Goal: Use online tool/utility: Utilize a website feature to perform a specific function

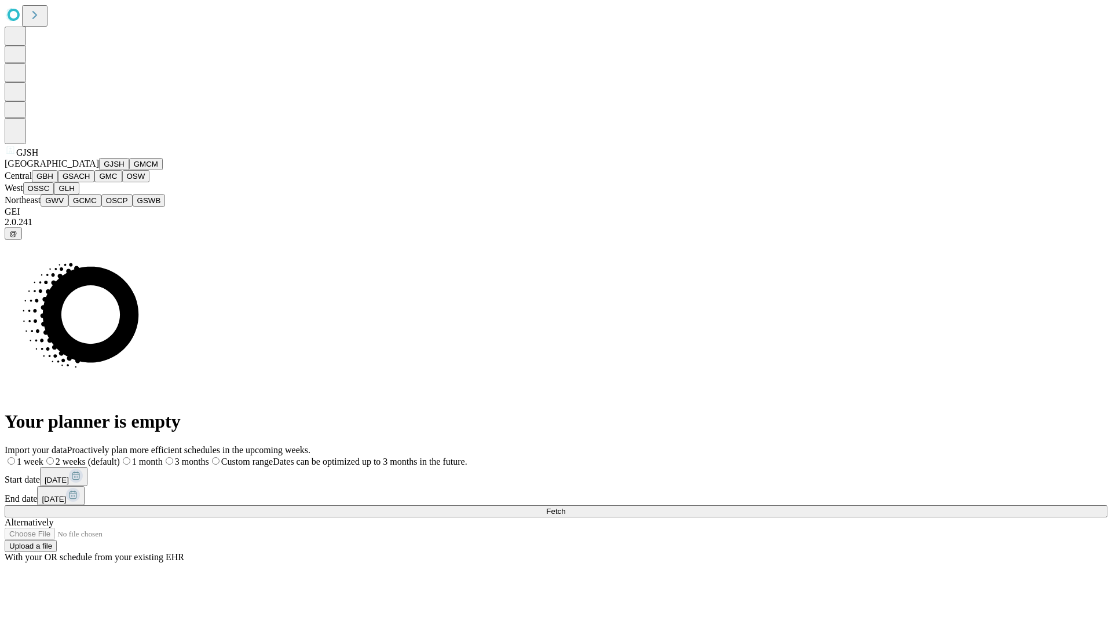
click at [99, 170] on button "GJSH" at bounding box center [114, 164] width 30 height 12
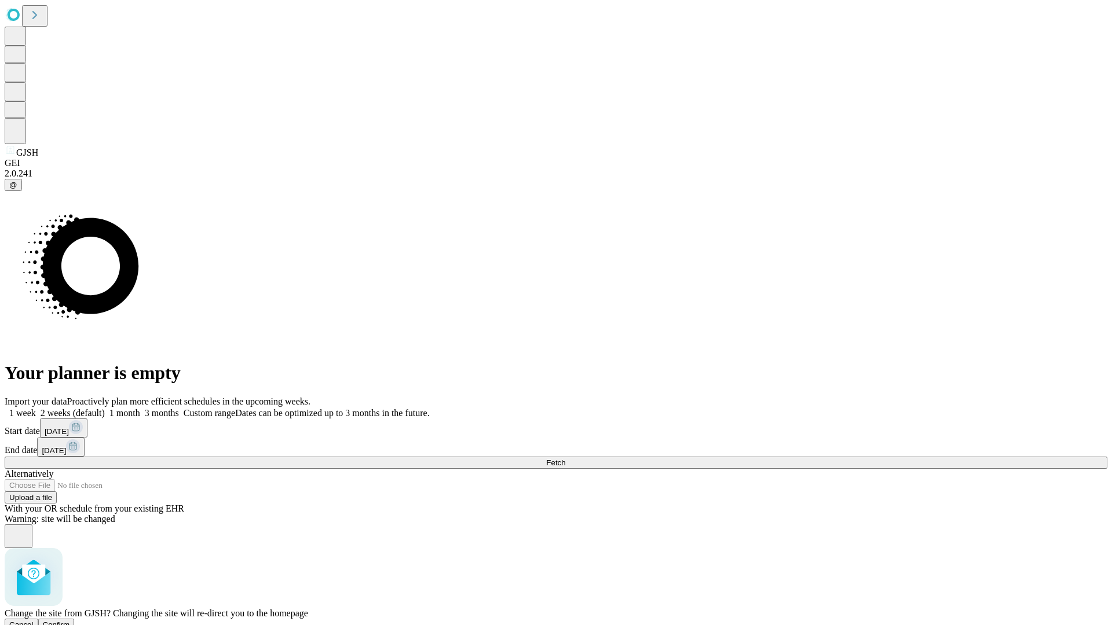
click at [70, 621] on span "Confirm" at bounding box center [56, 625] width 27 height 9
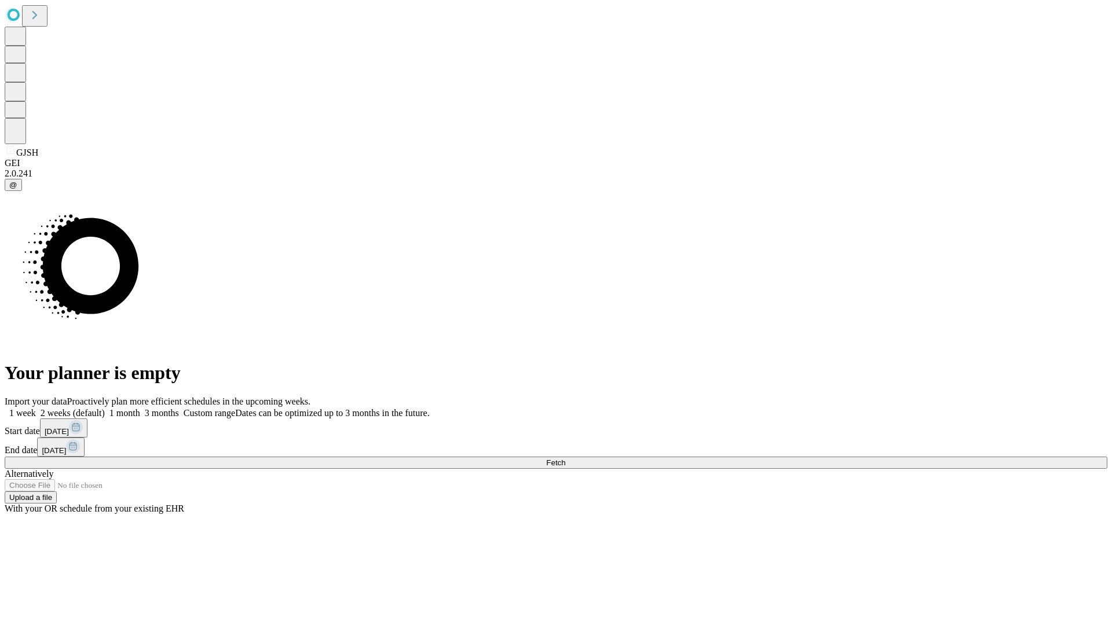
click at [140, 408] on label "1 month" at bounding box center [122, 413] width 35 height 10
click at [565, 459] on span "Fetch" at bounding box center [555, 463] width 19 height 9
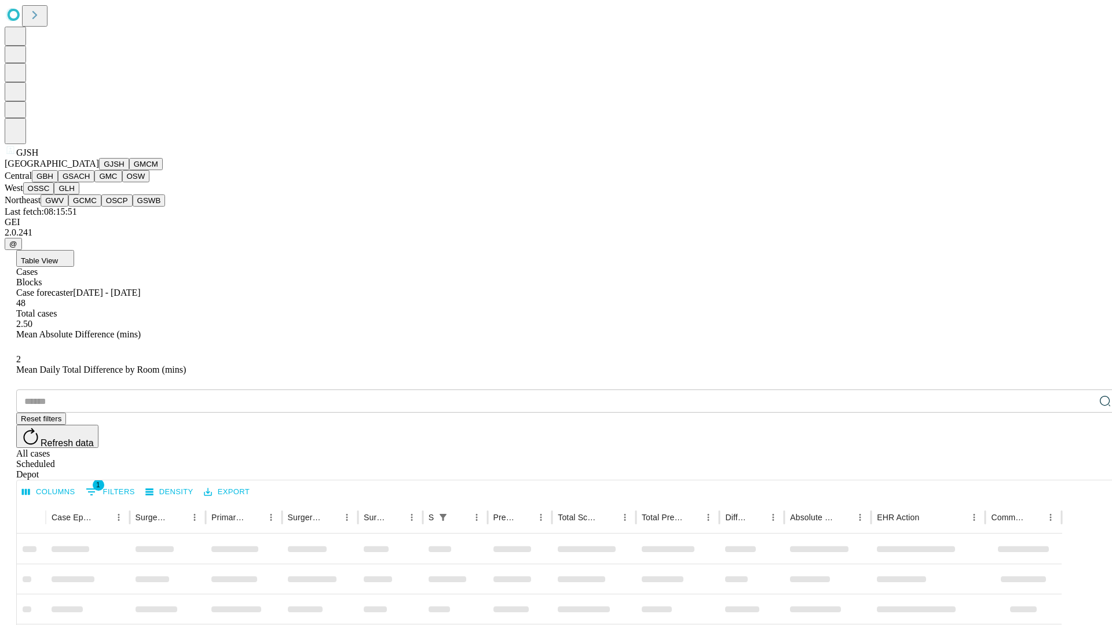
click at [129, 170] on button "GMCM" at bounding box center [146, 164] width 34 height 12
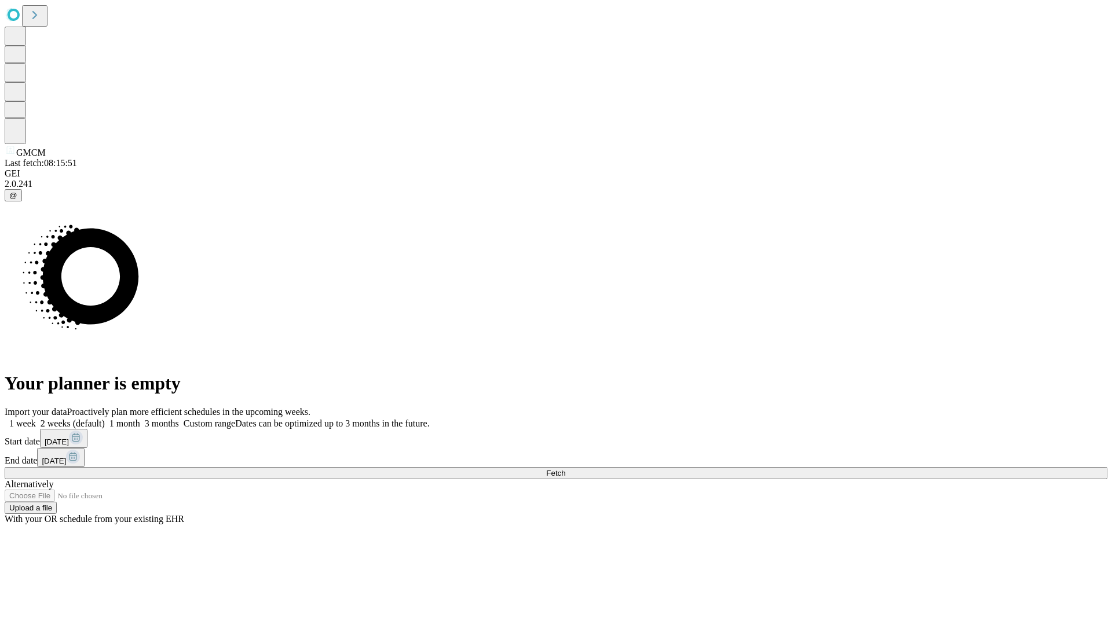
click at [140, 419] on label "1 month" at bounding box center [122, 424] width 35 height 10
click at [565, 469] on span "Fetch" at bounding box center [555, 473] width 19 height 9
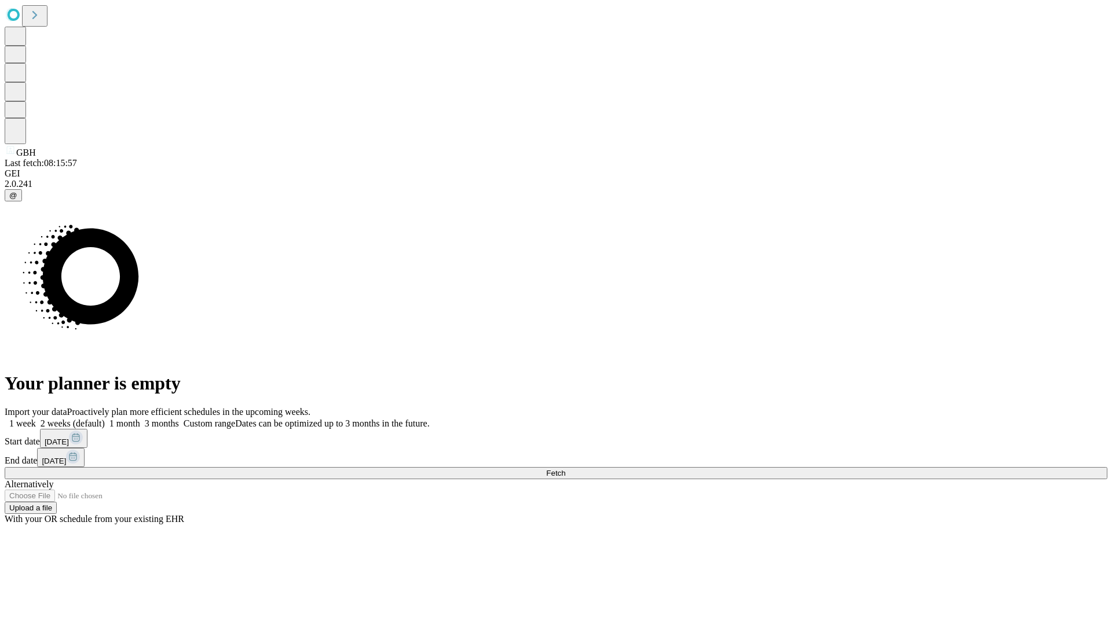
click at [565, 469] on span "Fetch" at bounding box center [555, 473] width 19 height 9
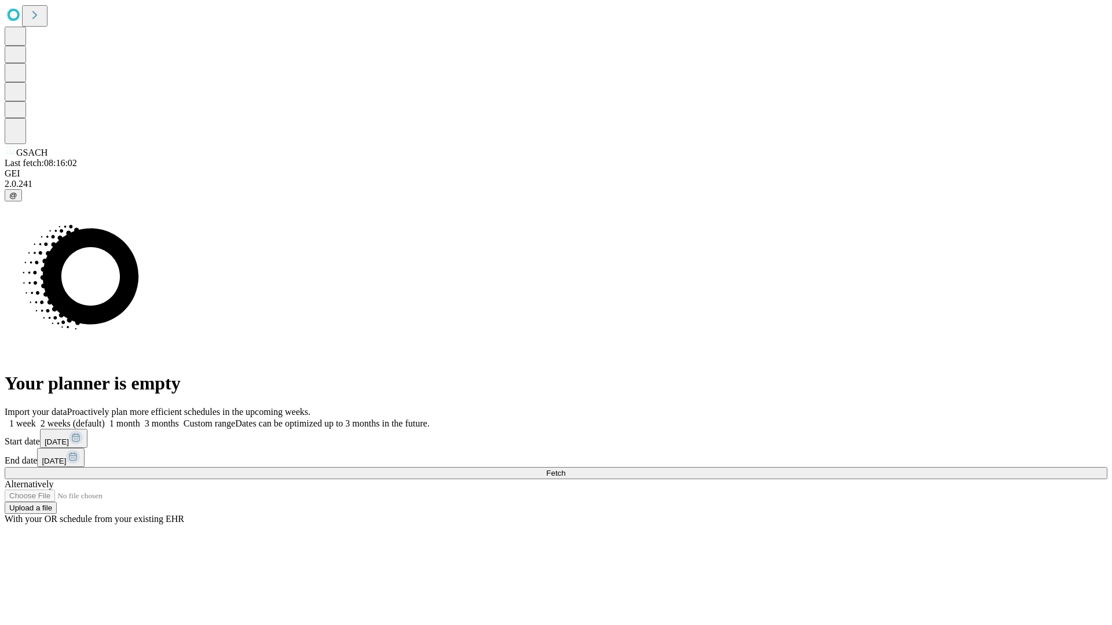
click at [140, 419] on label "1 month" at bounding box center [122, 424] width 35 height 10
click at [565, 469] on span "Fetch" at bounding box center [555, 473] width 19 height 9
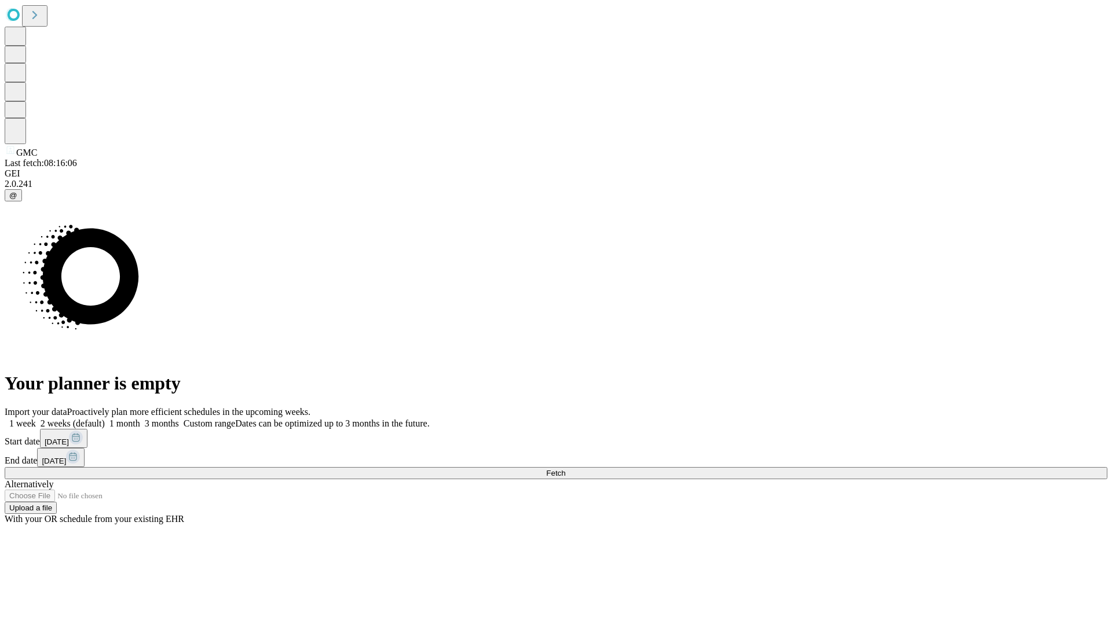
click at [140, 419] on label "1 month" at bounding box center [122, 424] width 35 height 10
click at [565, 469] on span "Fetch" at bounding box center [555, 473] width 19 height 9
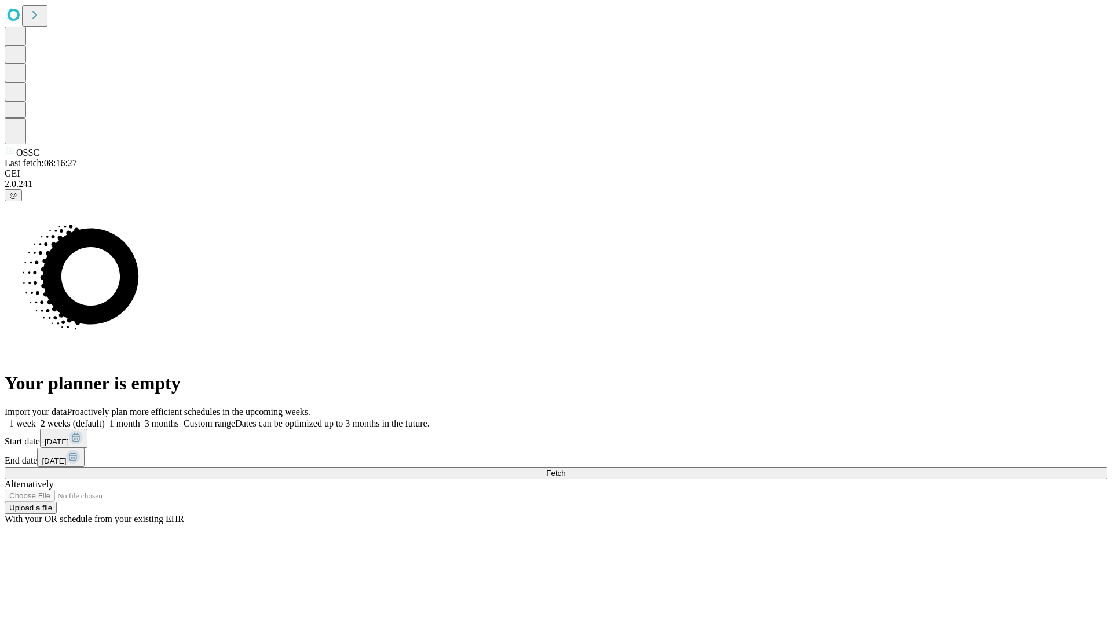
click at [140, 419] on label "1 month" at bounding box center [122, 424] width 35 height 10
click at [565, 469] on span "Fetch" at bounding box center [555, 473] width 19 height 9
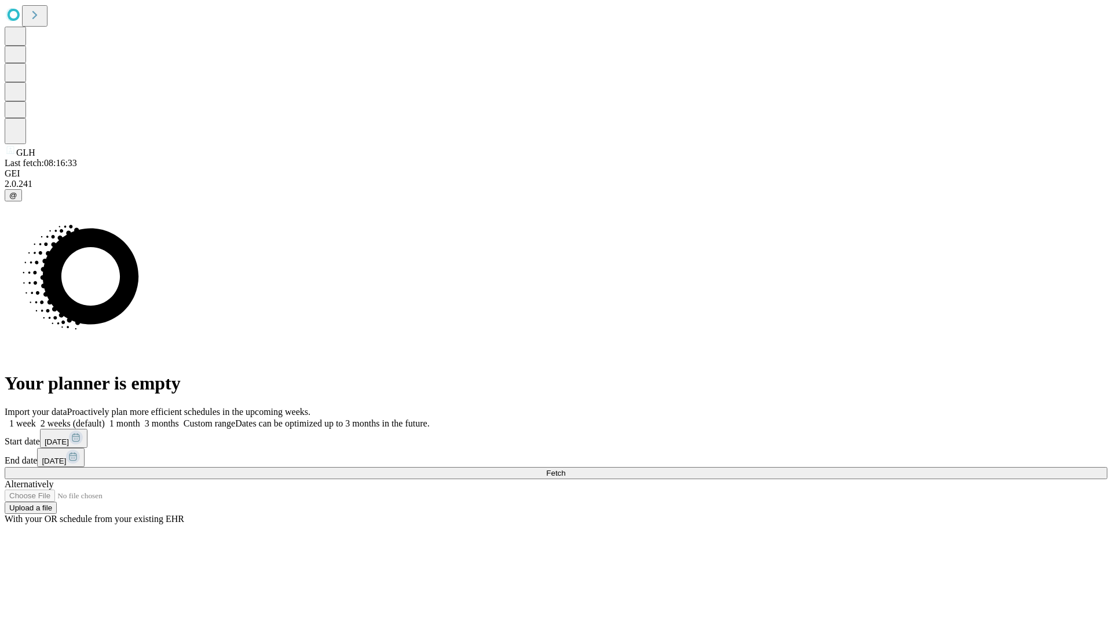
click at [140, 419] on label "1 month" at bounding box center [122, 424] width 35 height 10
click at [565, 469] on span "Fetch" at bounding box center [555, 473] width 19 height 9
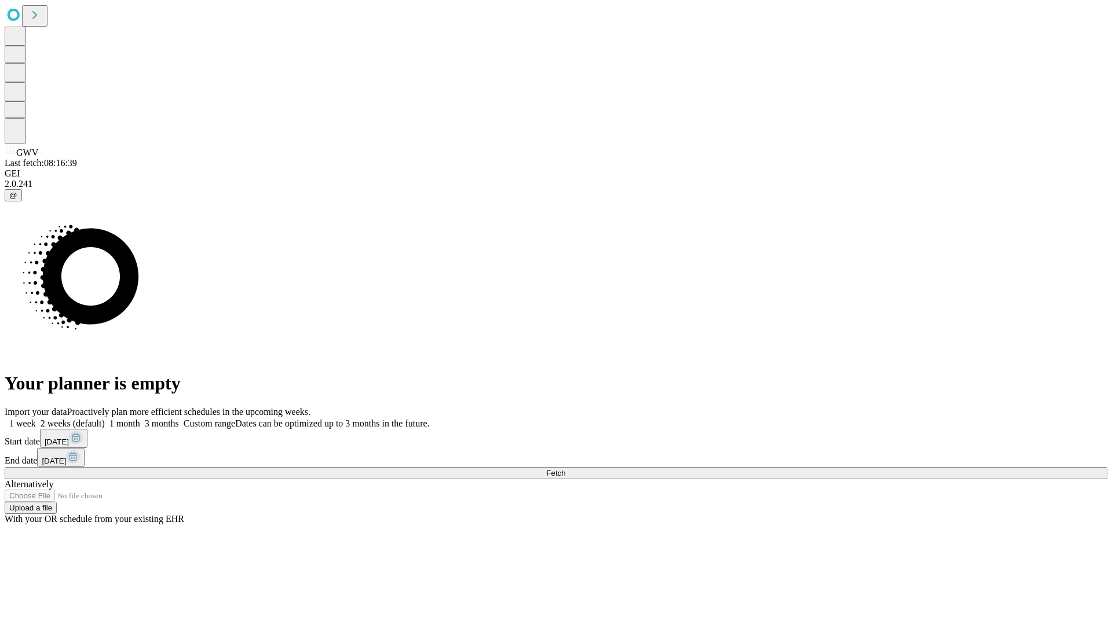
click at [140, 419] on label "1 month" at bounding box center [122, 424] width 35 height 10
click at [565, 469] on span "Fetch" at bounding box center [555, 473] width 19 height 9
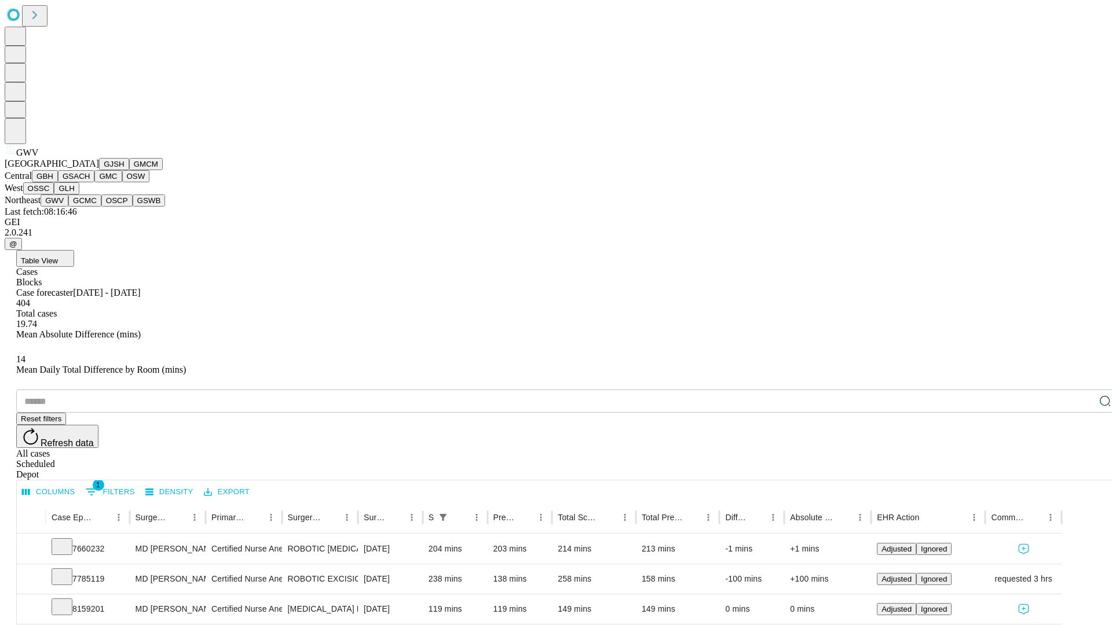
click at [90, 207] on button "GCMC" at bounding box center [84, 201] width 33 height 12
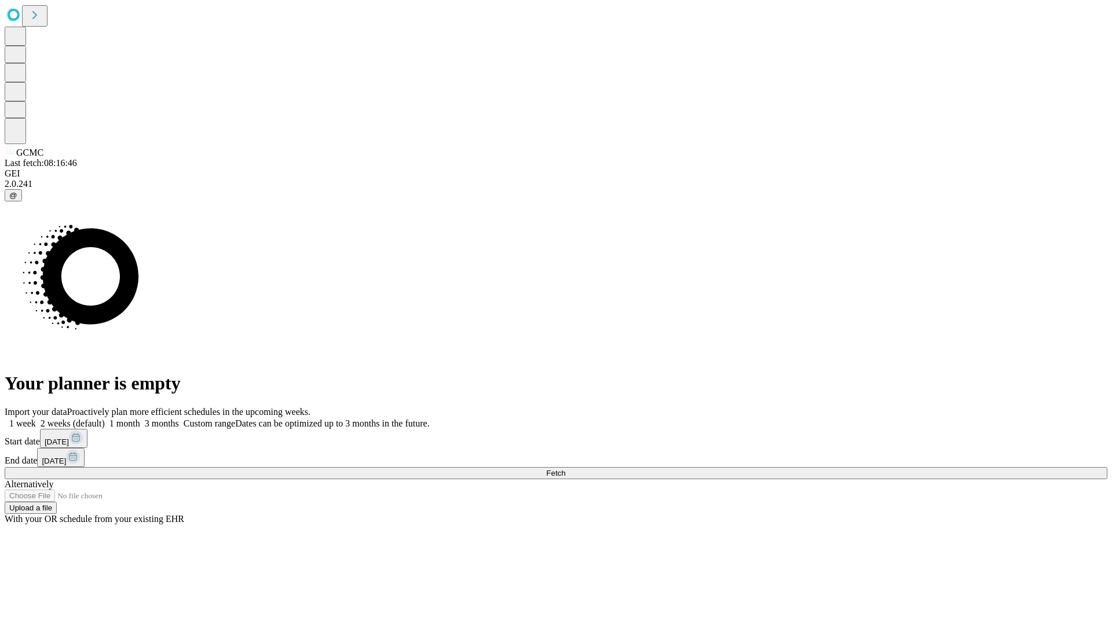
click at [140, 419] on label "1 month" at bounding box center [122, 424] width 35 height 10
click at [565, 469] on span "Fetch" at bounding box center [555, 473] width 19 height 9
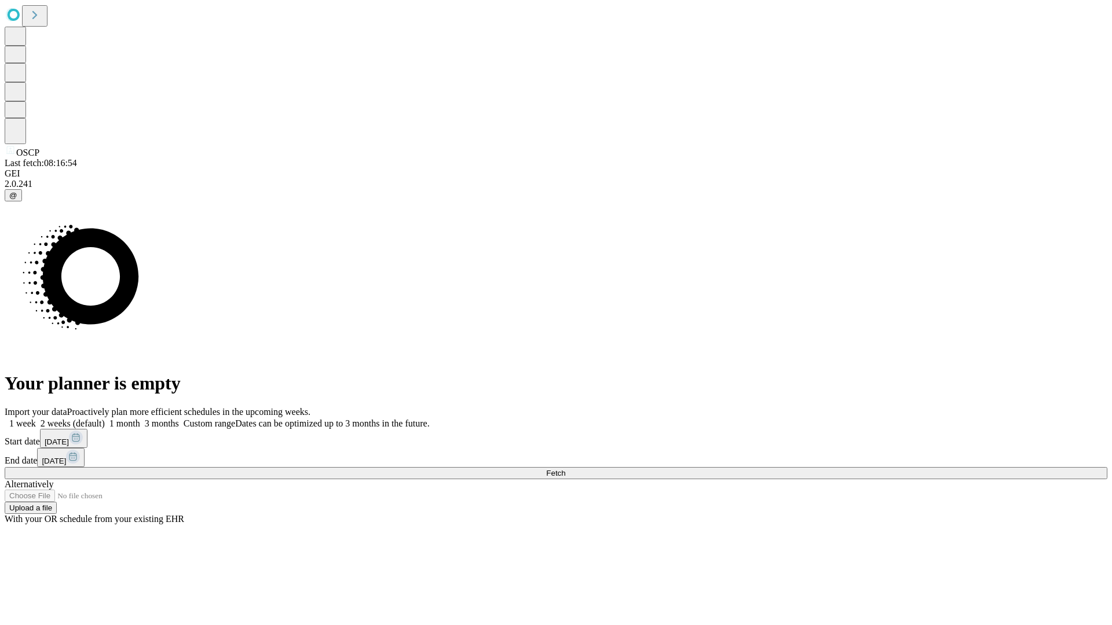
click at [140, 419] on label "1 month" at bounding box center [122, 424] width 35 height 10
click at [565, 469] on span "Fetch" at bounding box center [555, 473] width 19 height 9
